Goal: Task Accomplishment & Management: Complete application form

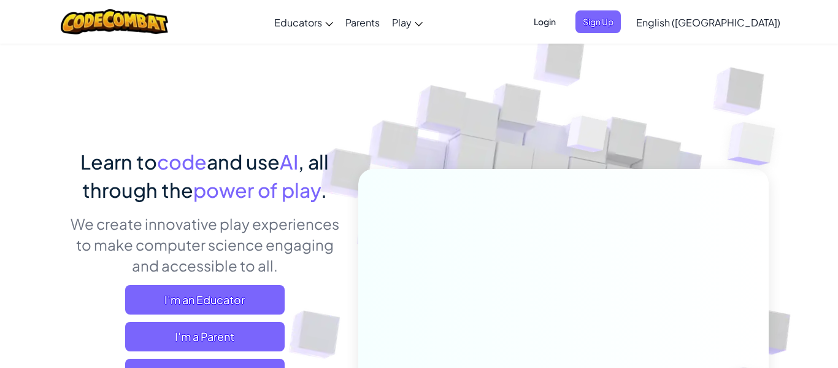
click at [199, 358] on span "I'm a Student" at bounding box center [205, 372] width 160 height 29
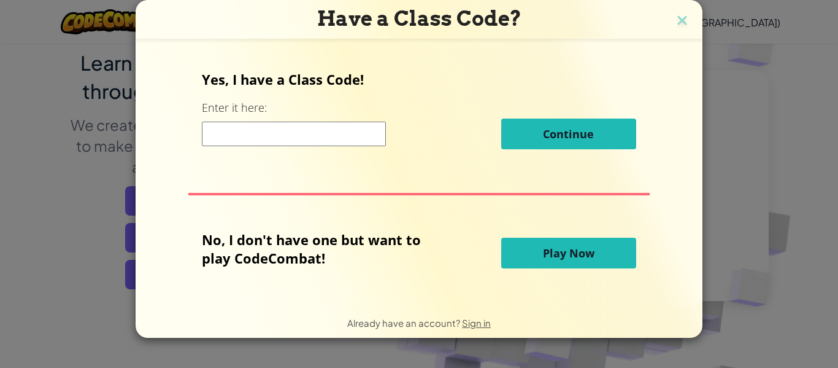
scroll to position [99, 0]
click at [291, 133] on input at bounding box center [294, 134] width 184 height 25
paste input "SleepBookMost"
type input "SleepBookMost"
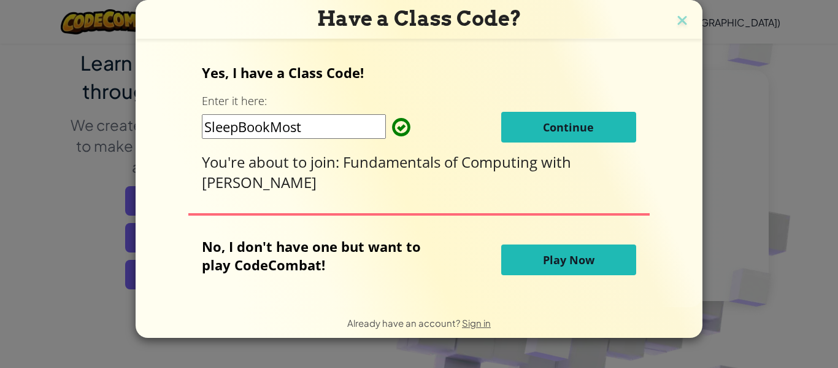
click at [549, 131] on span "Continue" at bounding box center [568, 127] width 51 height 15
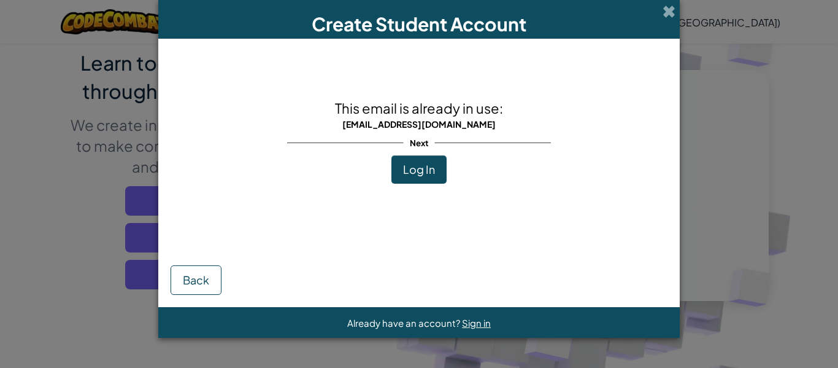
scroll to position [0, 0]
click at [423, 172] on span "Log In" at bounding box center [419, 169] width 32 height 14
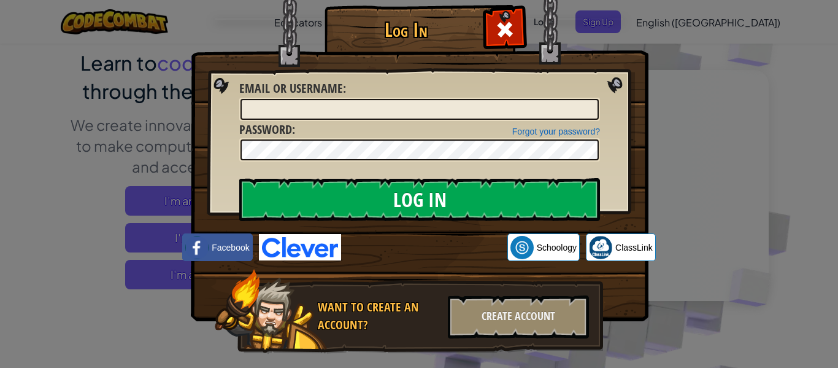
scroll to position [26, 0]
